Goal: Answer question/provide support: Share knowledge or assist other users

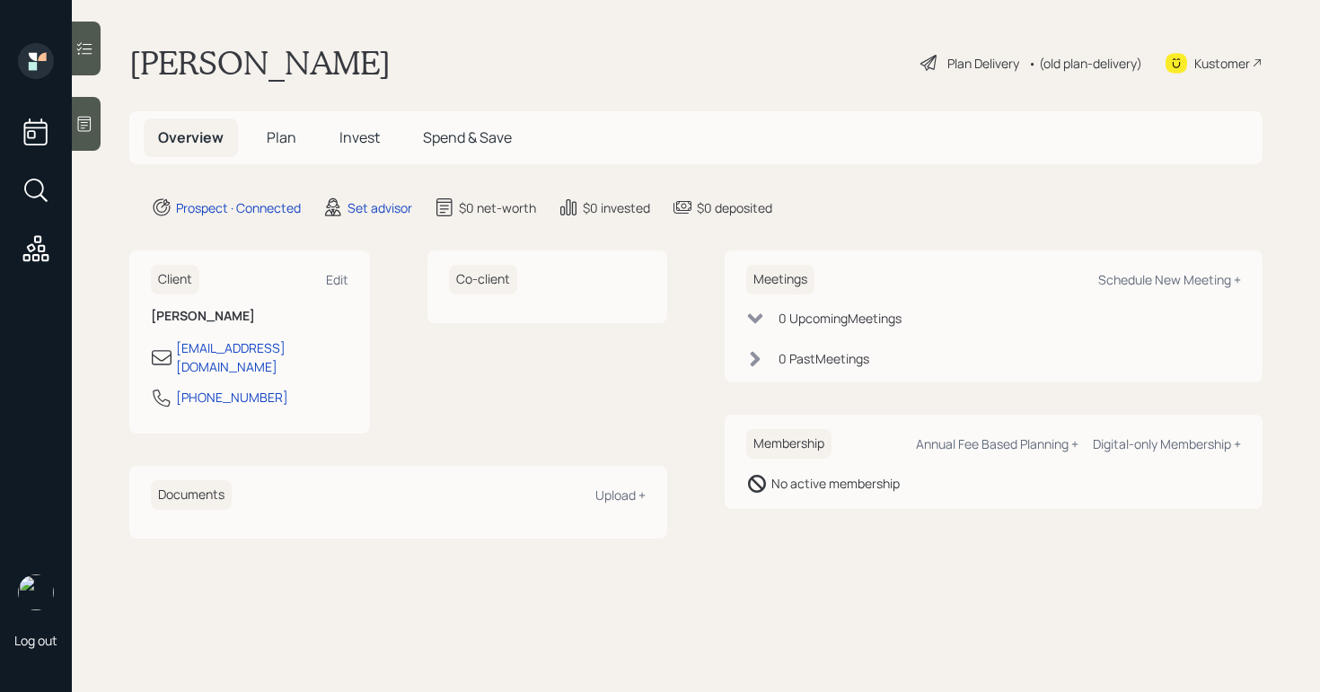
click at [1211, 57] on div "Kustomer" at bounding box center [1222, 63] width 56 height 19
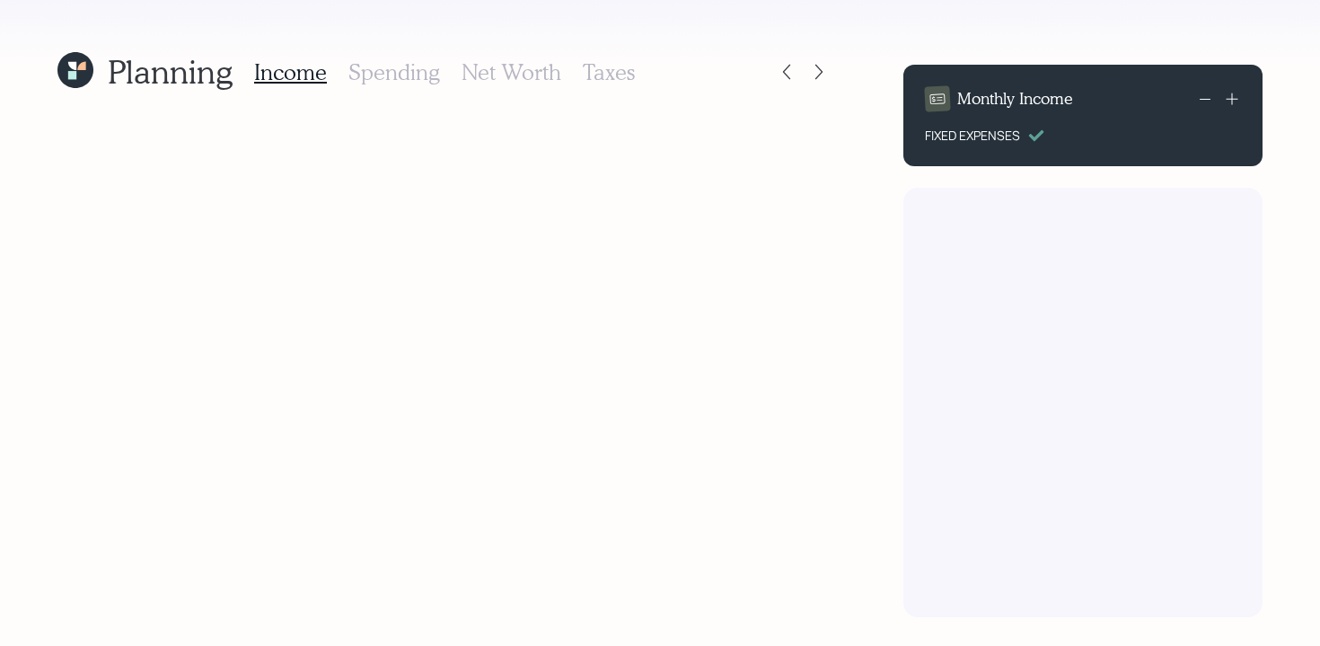
click at [60, 75] on icon at bounding box center [75, 70] width 36 height 36
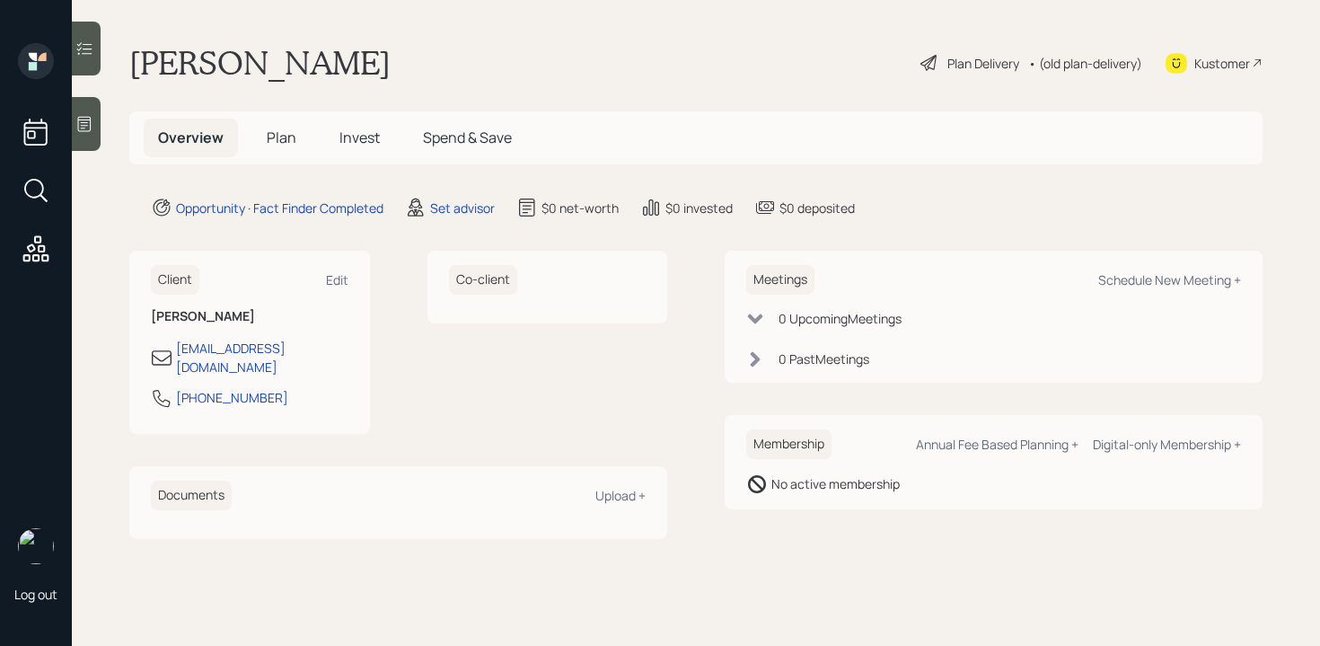
click at [469, 374] on div "Co-client" at bounding box center [547, 341] width 241 height 183
click at [496, 370] on div "Co-client" at bounding box center [547, 341] width 241 height 183
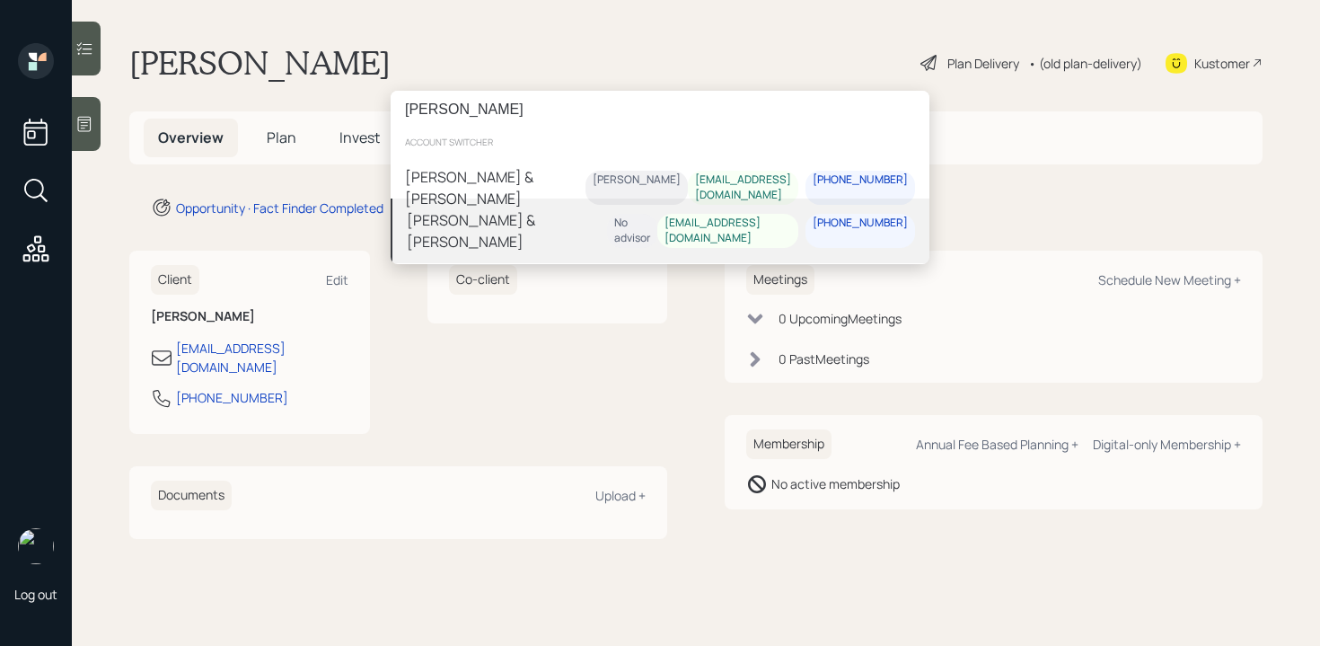
type input "aleksandra"
click at [505, 240] on div "Aleksandra & Alysha Szegda" at bounding box center [507, 230] width 200 height 43
